Goal: Transaction & Acquisition: Download file/media

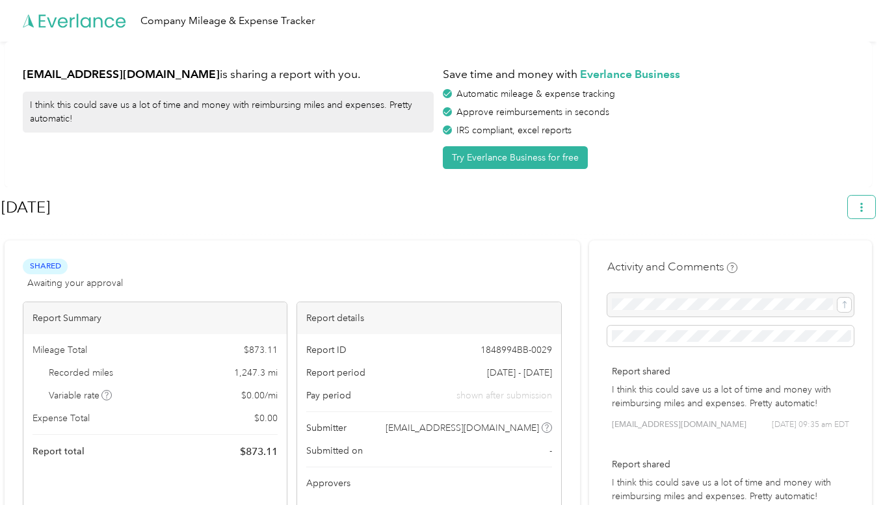
click at [864, 209] on icon "button" at bounding box center [861, 207] width 9 height 9
click at [823, 261] on span "Download" at bounding box center [831, 268] width 43 height 14
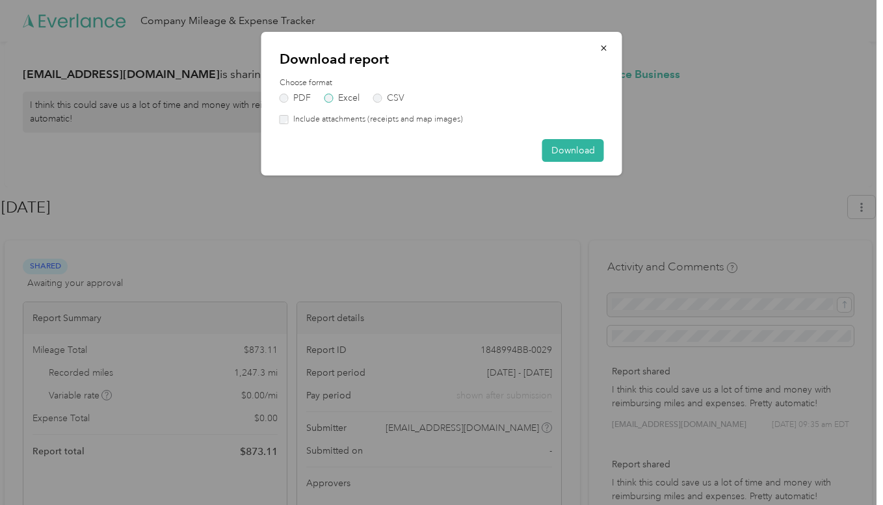
click at [332, 98] on label "Excel" at bounding box center [341, 98] width 35 height 9
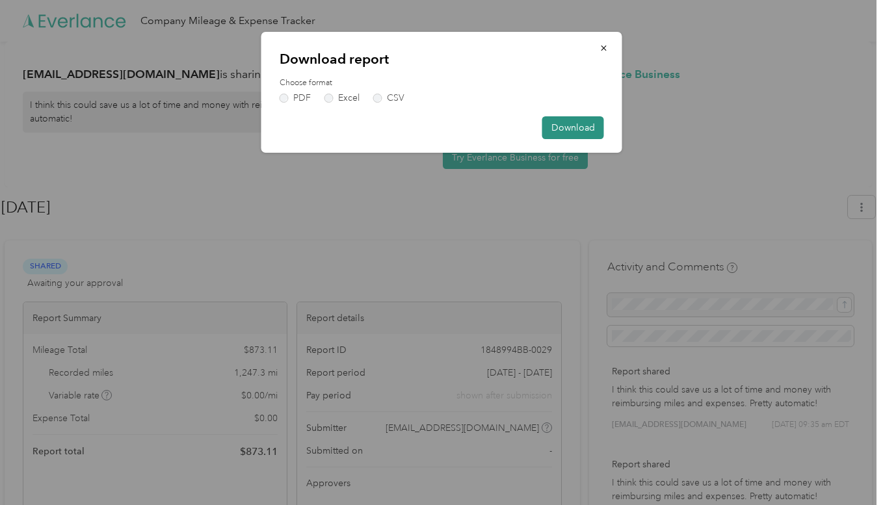
click at [579, 124] on button "Download" at bounding box center [573, 127] width 62 height 23
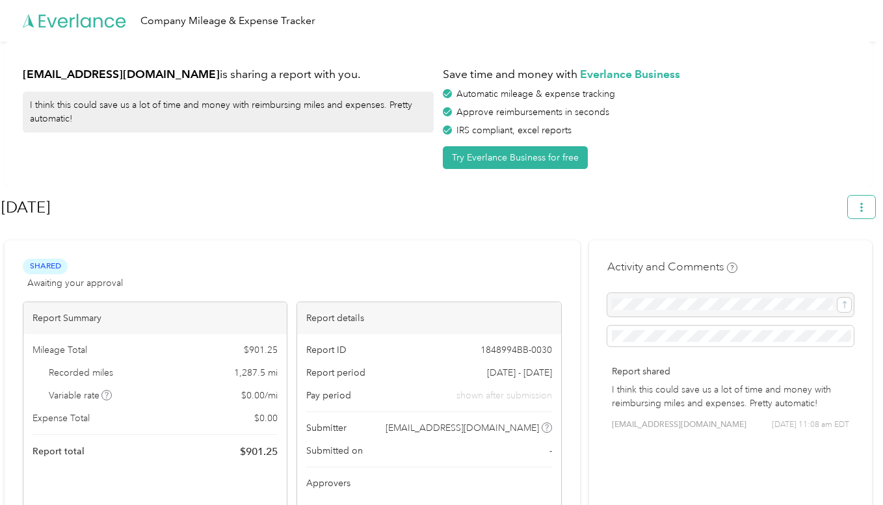
click at [866, 202] on span "button" at bounding box center [861, 207] width 9 height 11
click at [827, 261] on span "Download" at bounding box center [831, 268] width 43 height 14
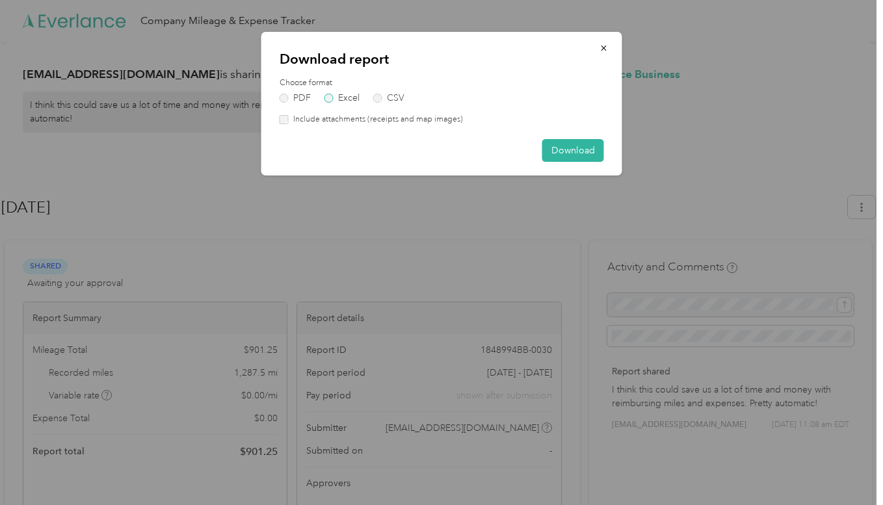
click at [330, 97] on label "Excel" at bounding box center [341, 98] width 35 height 9
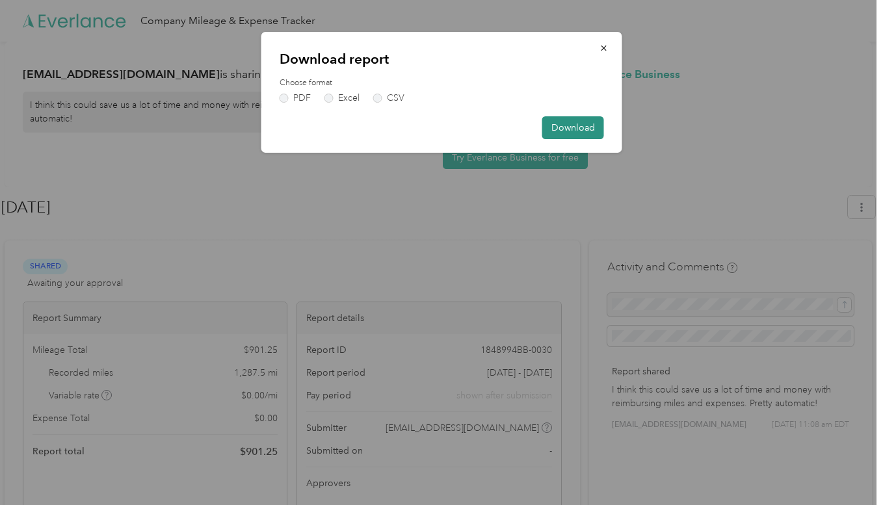
click at [587, 126] on button "Download" at bounding box center [573, 127] width 62 height 23
